Goal: Information Seeking & Learning: Learn about a topic

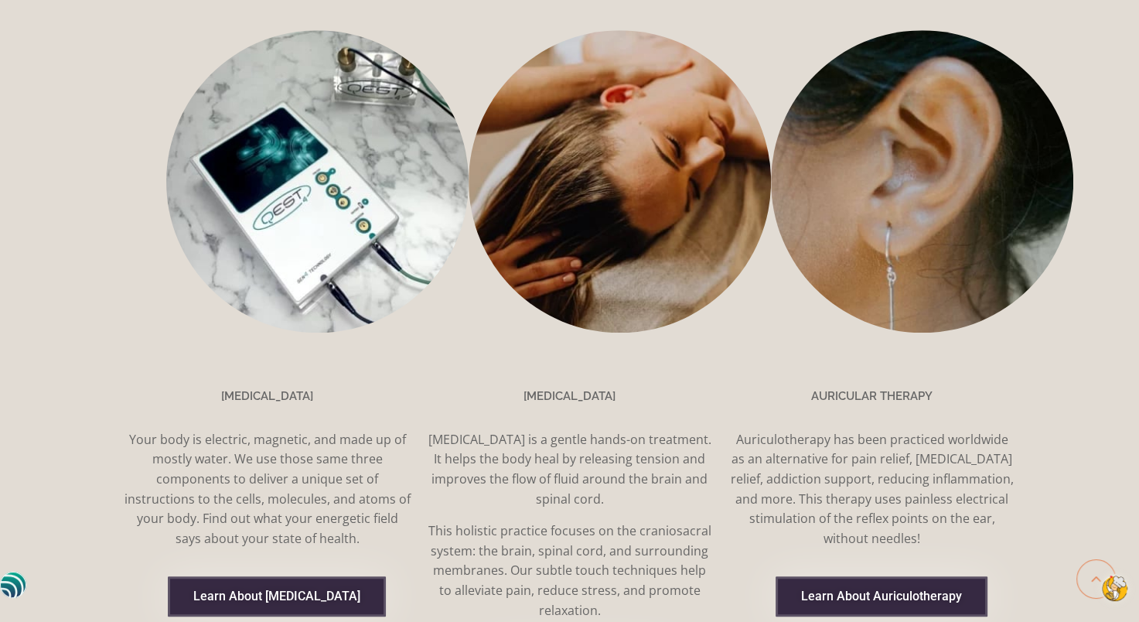
scroll to position [1315, 0]
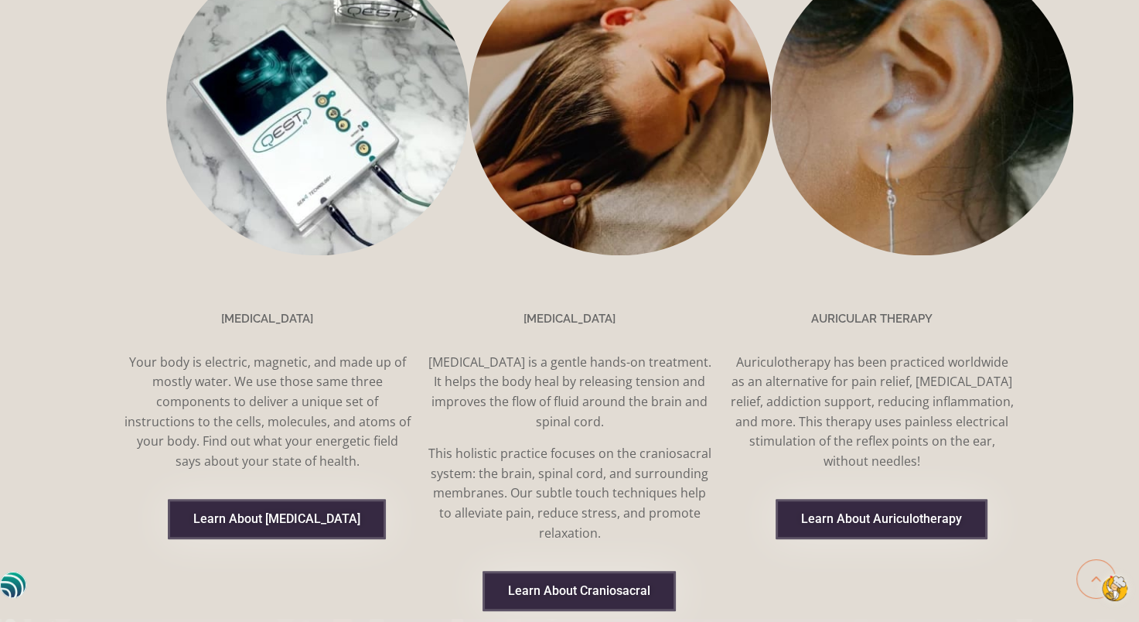
click at [903, 513] on span "Learn About Auriculotherapy" at bounding box center [881, 519] width 161 height 12
click at [892, 499] on link "Learn About Auriculotherapy" at bounding box center [882, 519] width 212 height 40
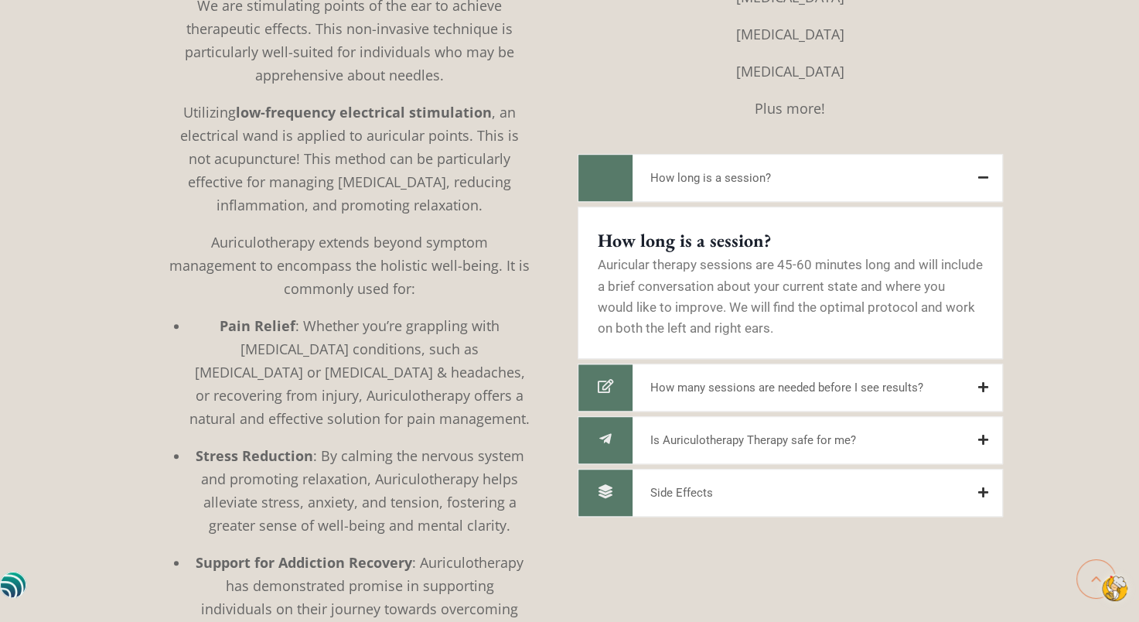
scroll to position [1083, 0]
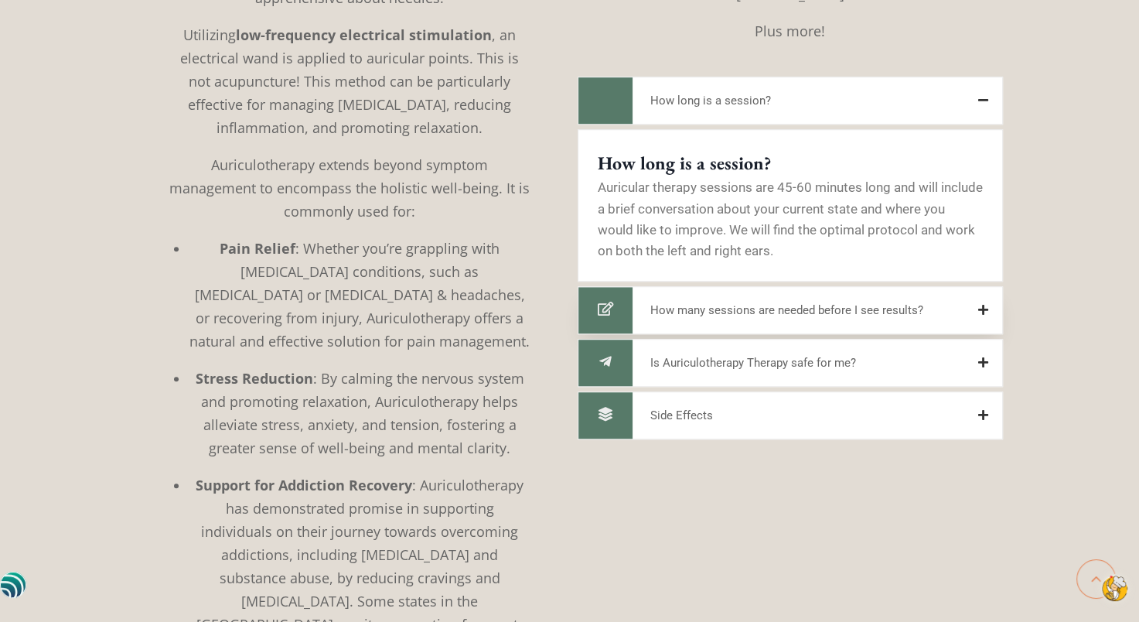
click at [980, 316] on icon at bounding box center [983, 310] width 10 height 12
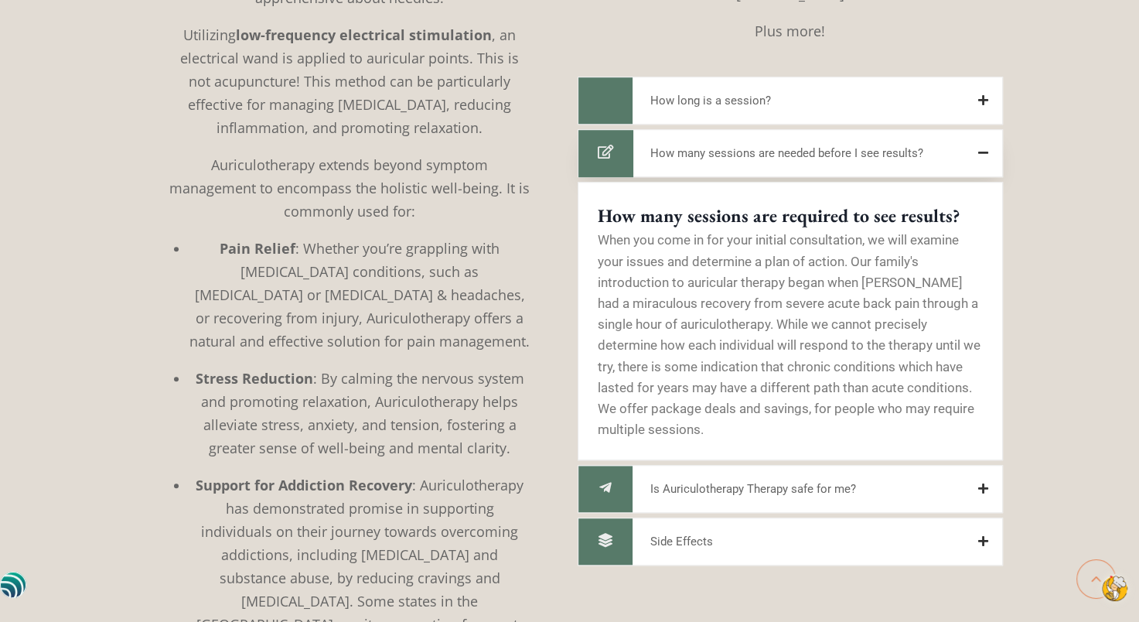
scroll to position [1160, 0]
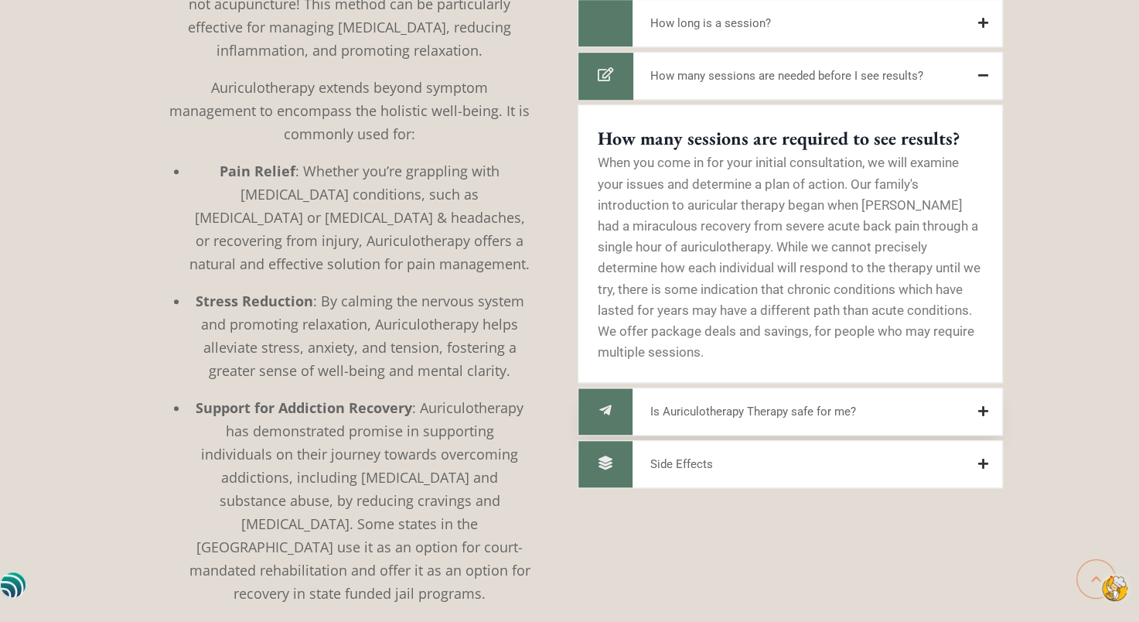
click at [984, 415] on icon at bounding box center [983, 411] width 10 height 12
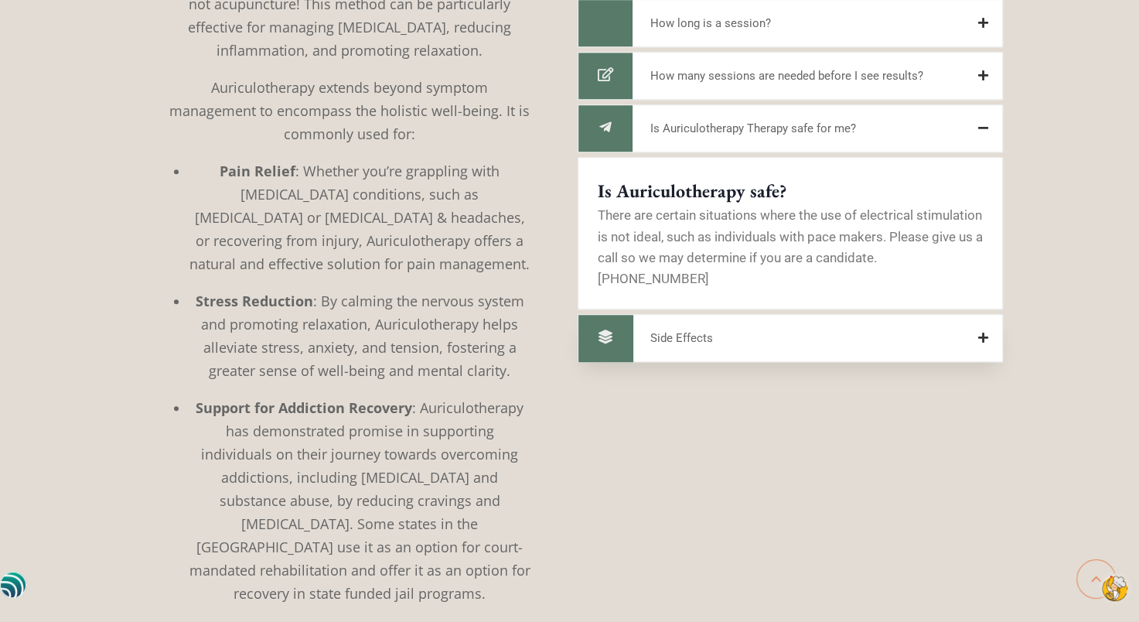
click at [979, 332] on icon at bounding box center [983, 338] width 10 height 12
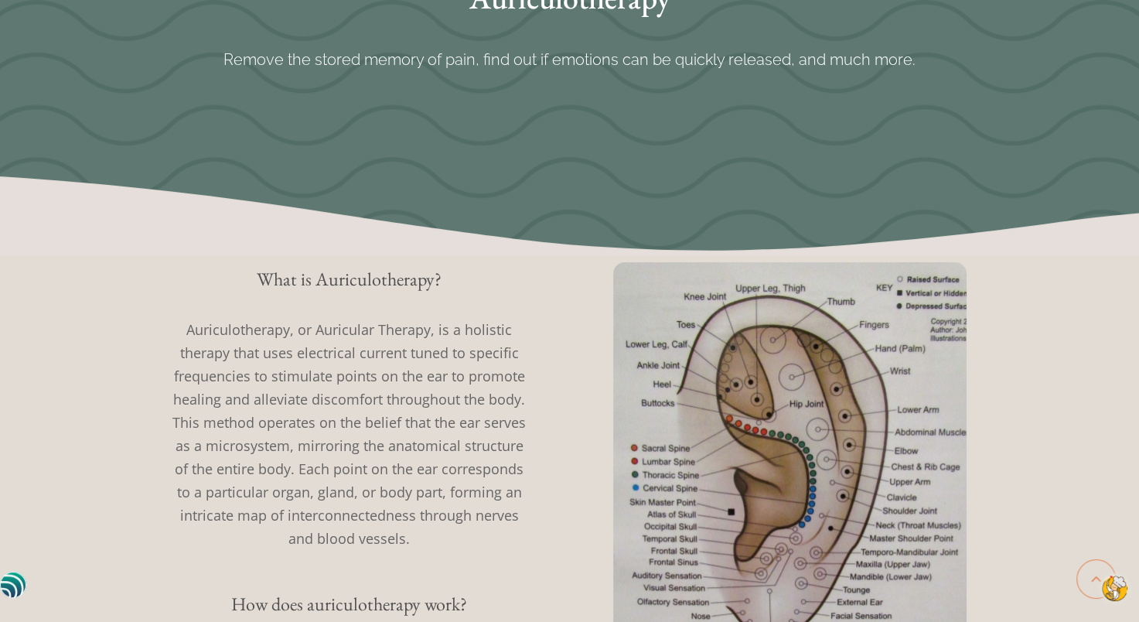
scroll to position [135, 0]
